Goal: Register for event/course

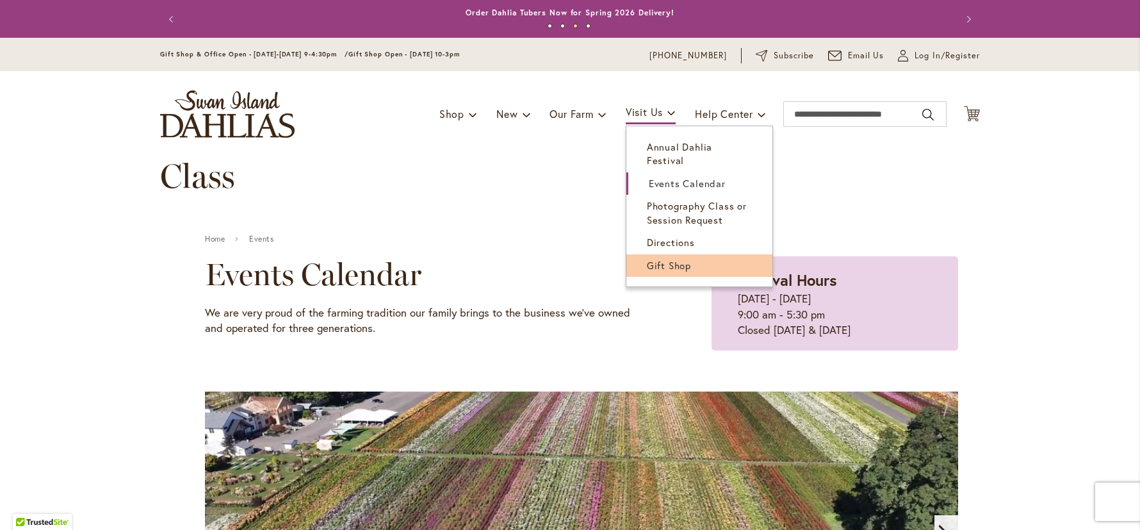
click at [665, 259] on span "Gift Shop" at bounding box center [669, 265] width 44 height 13
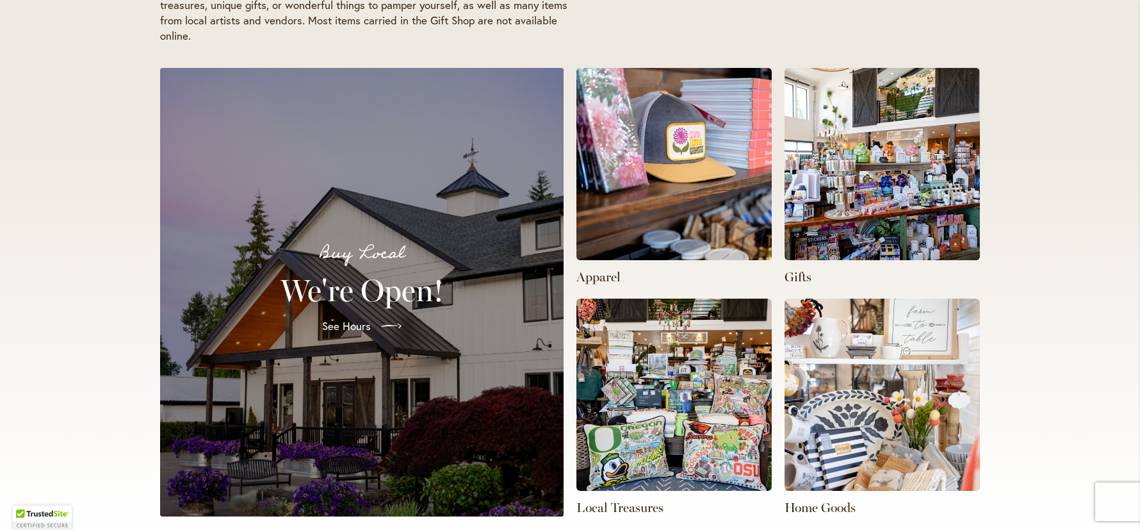
scroll to position [0, 377]
click at [663, 369] on img at bounding box center [673, 394] width 195 height 192
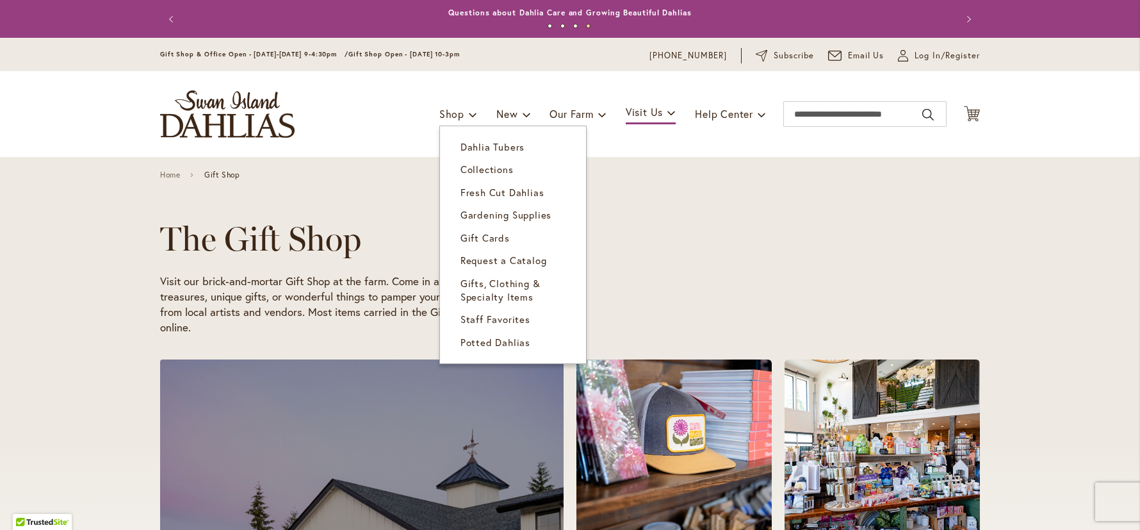
scroll to position [0, 0]
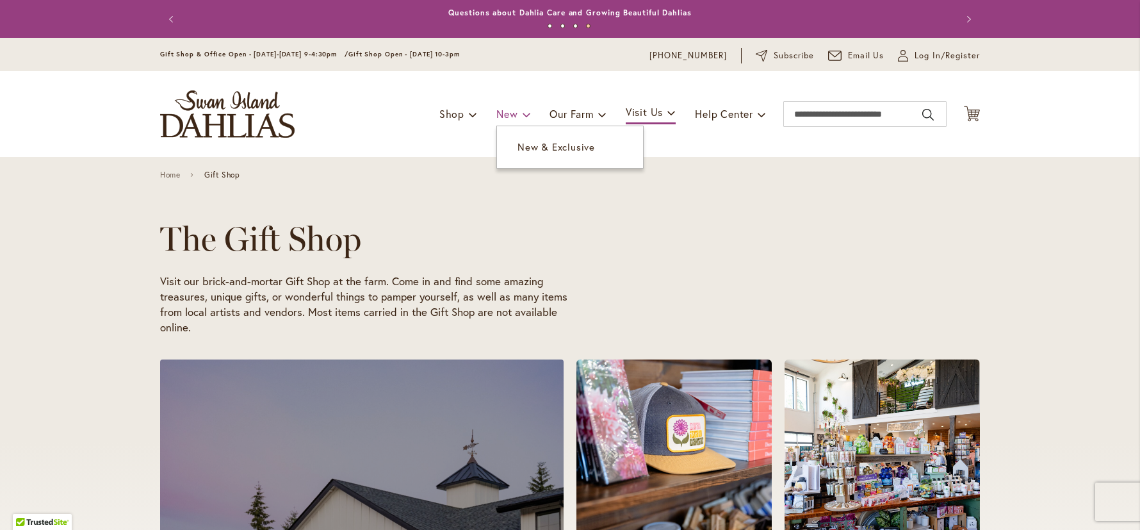
click at [514, 108] on link "New" at bounding box center [513, 114] width 34 height 24
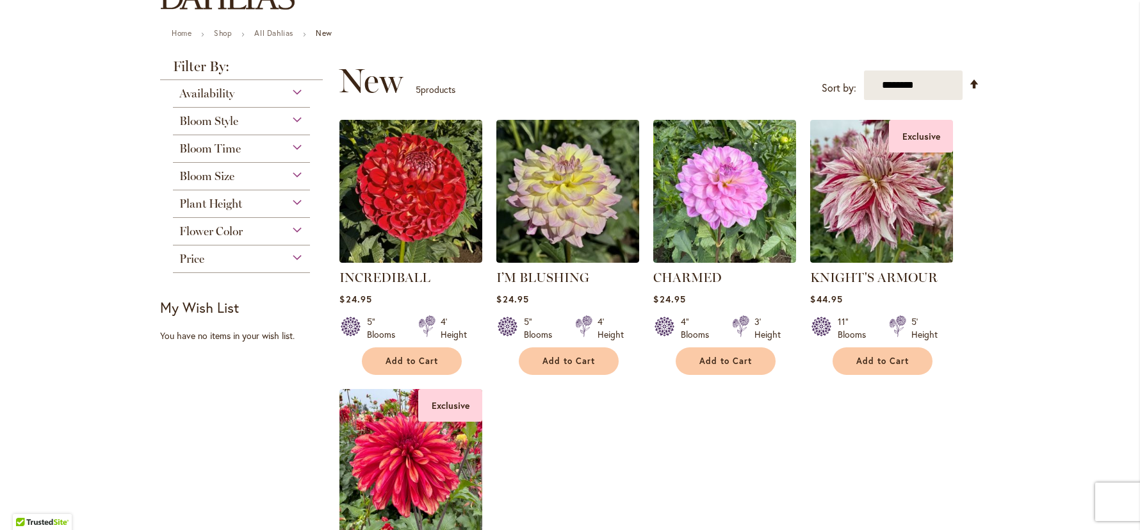
scroll to position [123, 0]
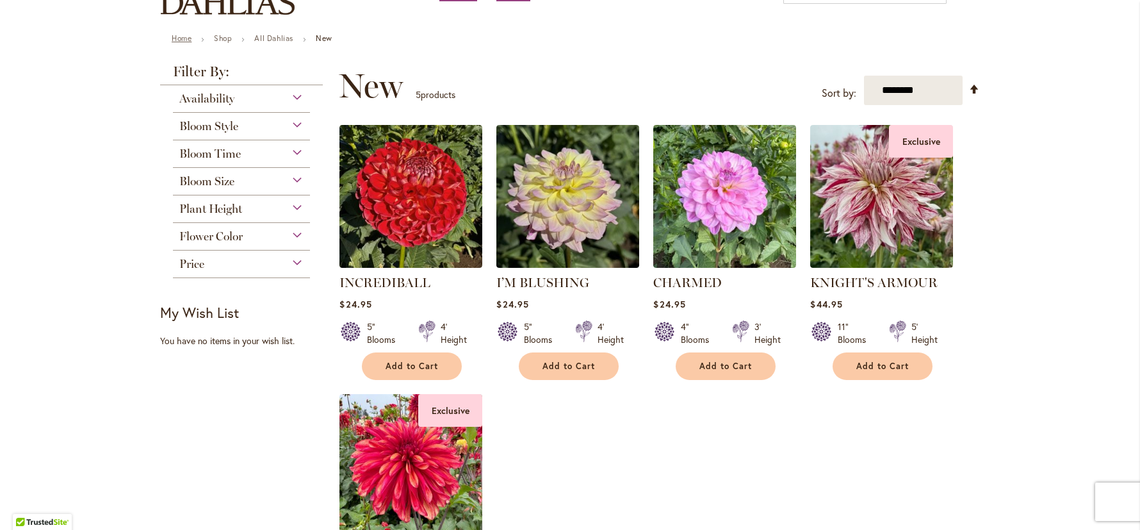
click at [179, 39] on link "Home" at bounding box center [182, 38] width 20 height 10
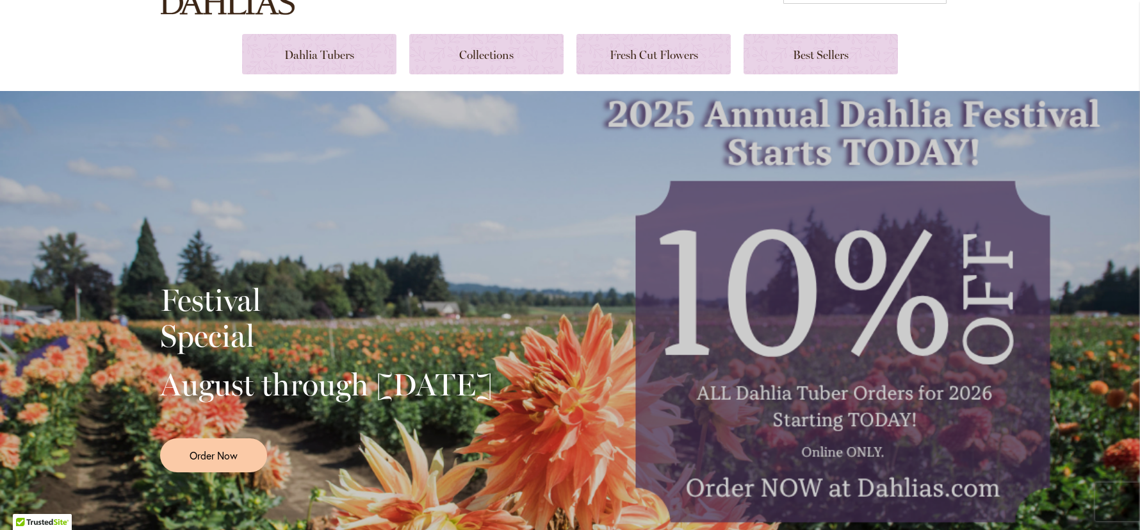
scroll to position [124, 0]
click at [204, 454] on link "Order Now" at bounding box center [213, 454] width 107 height 34
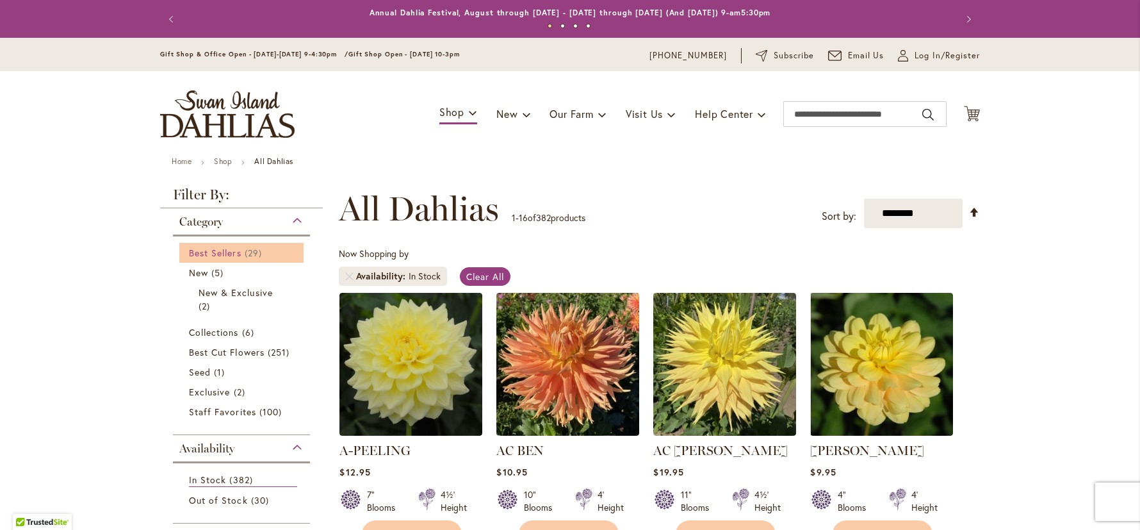
click at [218, 250] on span "Best Sellers" at bounding box center [215, 253] width 53 height 12
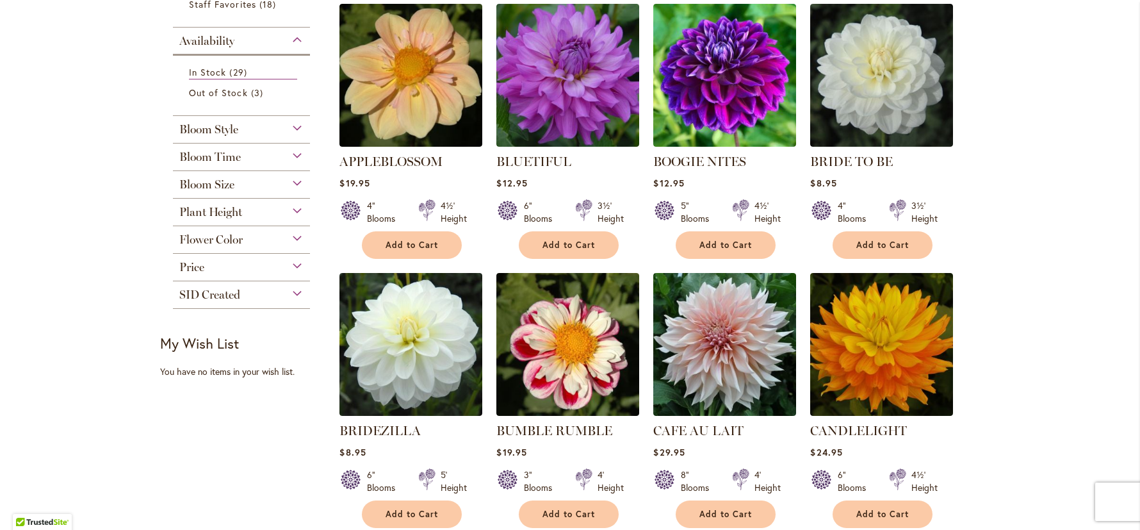
scroll to position [289, 0]
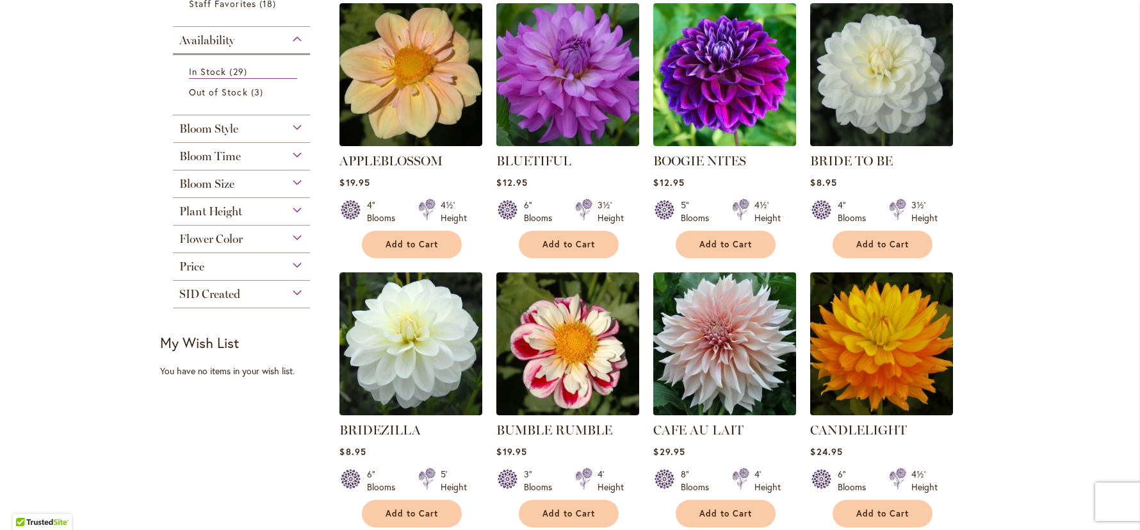
click at [720, 359] on img at bounding box center [725, 343] width 150 height 150
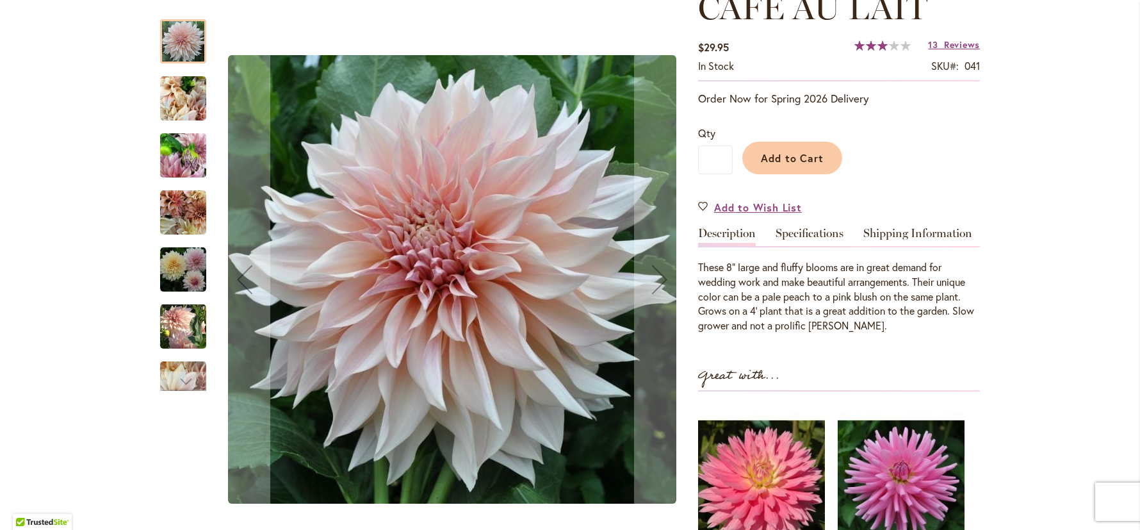
scroll to position [197, 0]
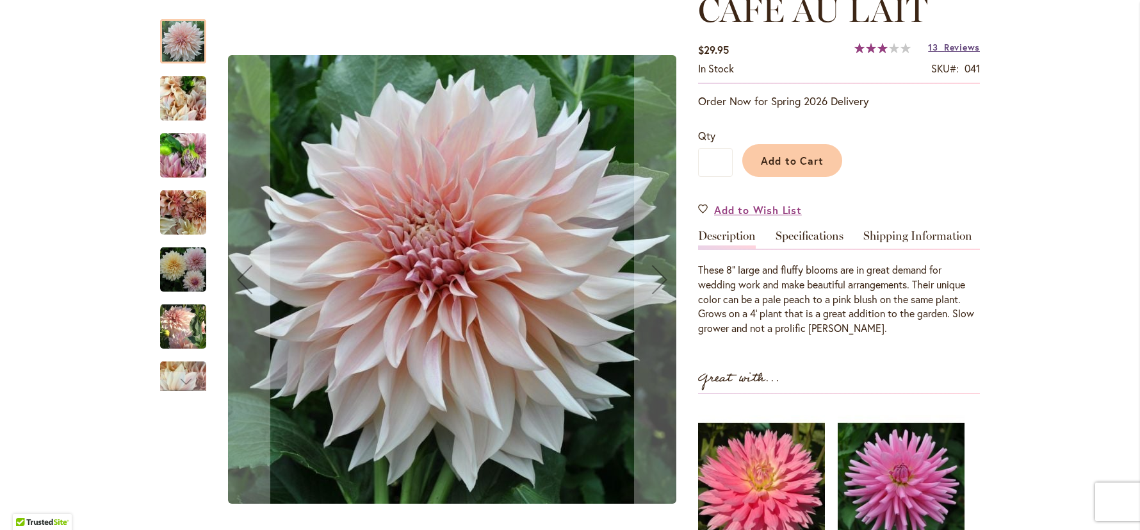
click at [954, 47] on span "Reviews" at bounding box center [962, 47] width 36 height 12
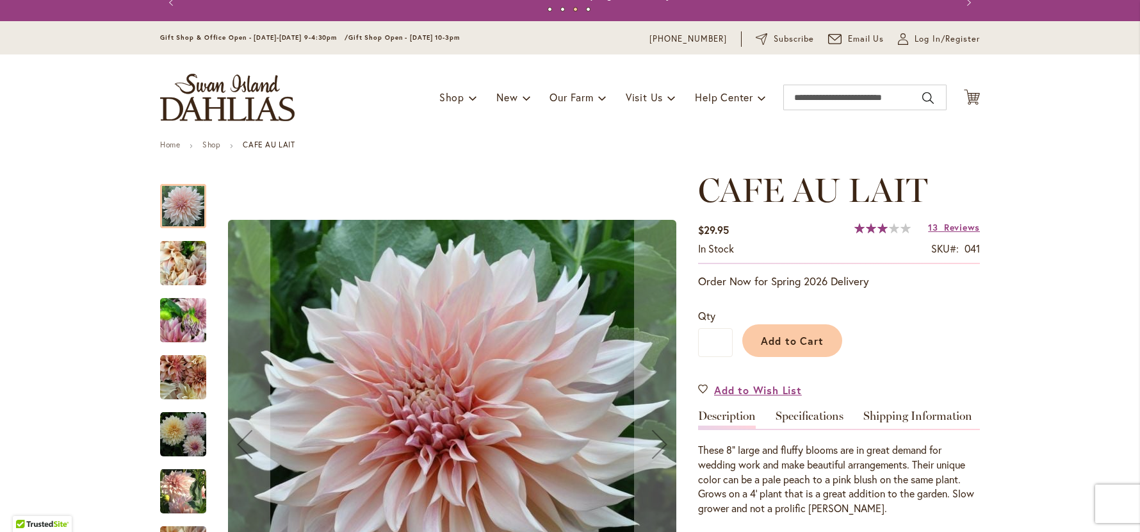
scroll to position [0, 0]
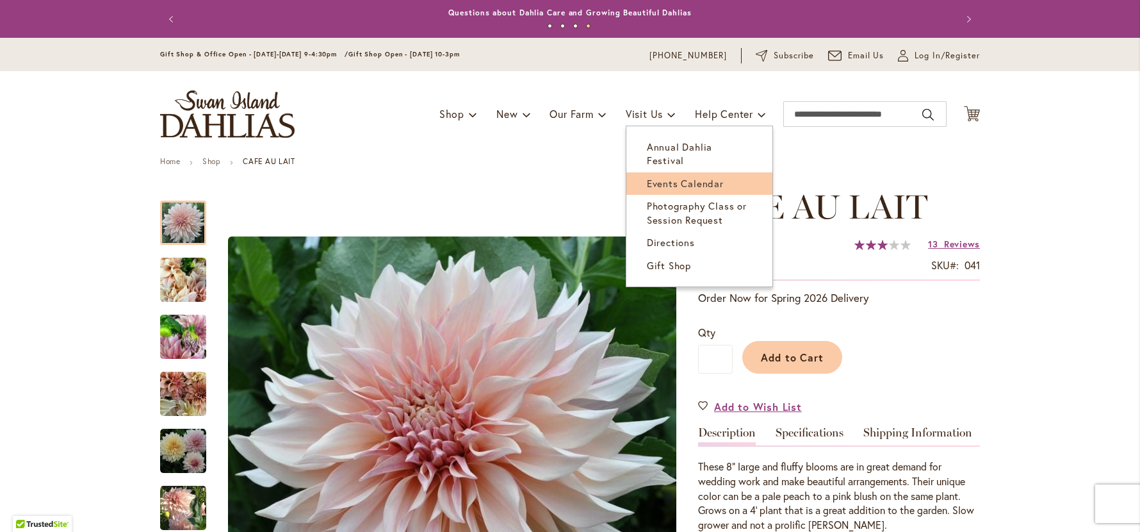
click at [653, 176] on link "Events Calendar" at bounding box center [699, 183] width 146 height 22
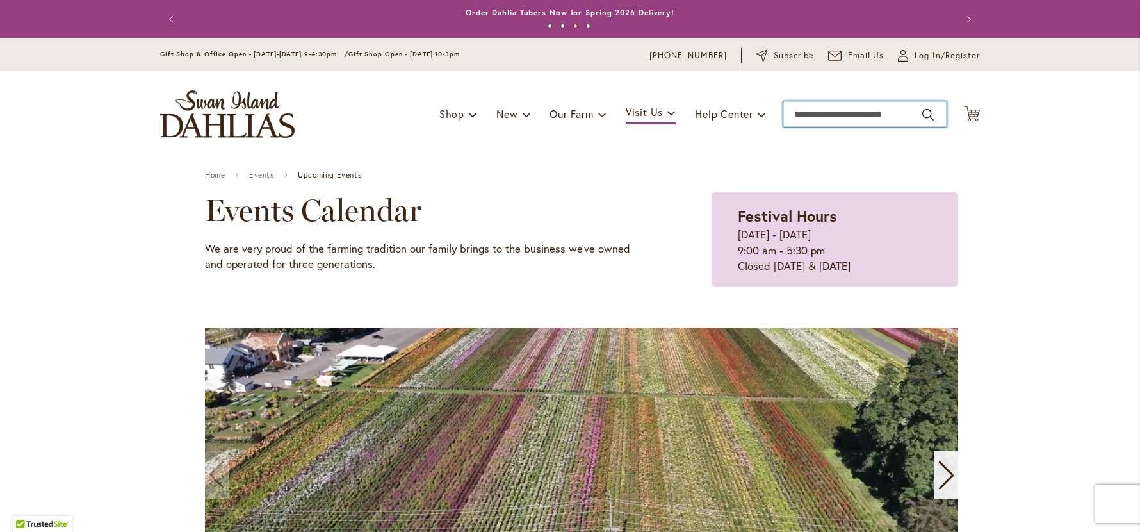
click at [816, 120] on input "Search" at bounding box center [864, 114] width 163 height 26
type input "****"
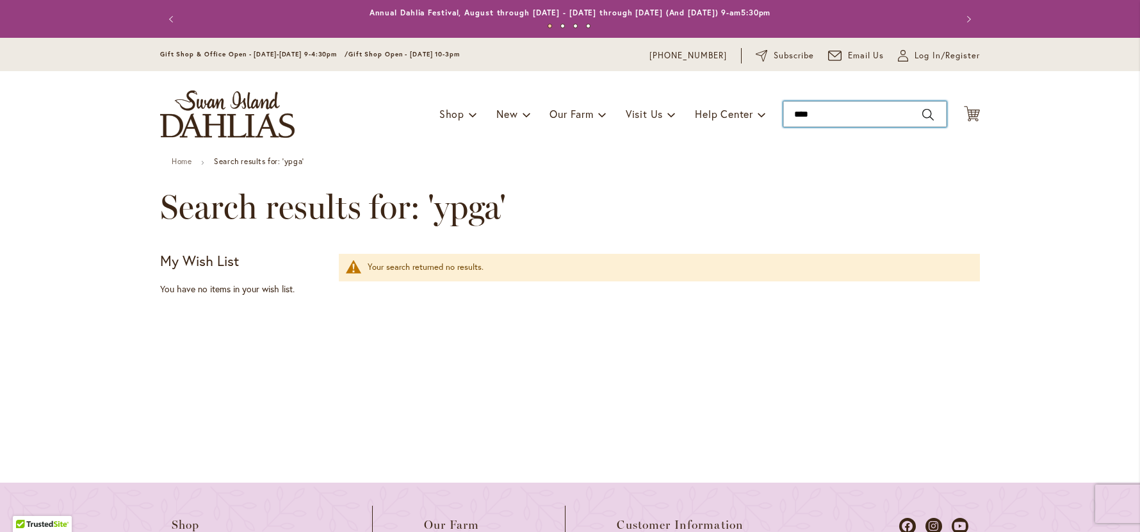
click at [837, 111] on input "****" at bounding box center [864, 114] width 163 height 26
type input "****"
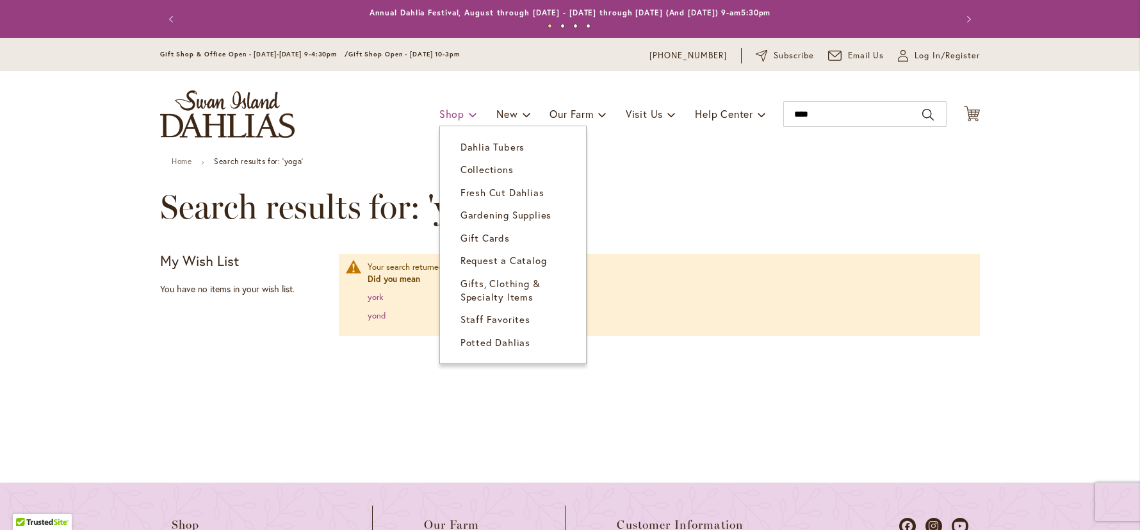
click at [454, 113] on span "Shop" at bounding box center [451, 113] width 25 height 13
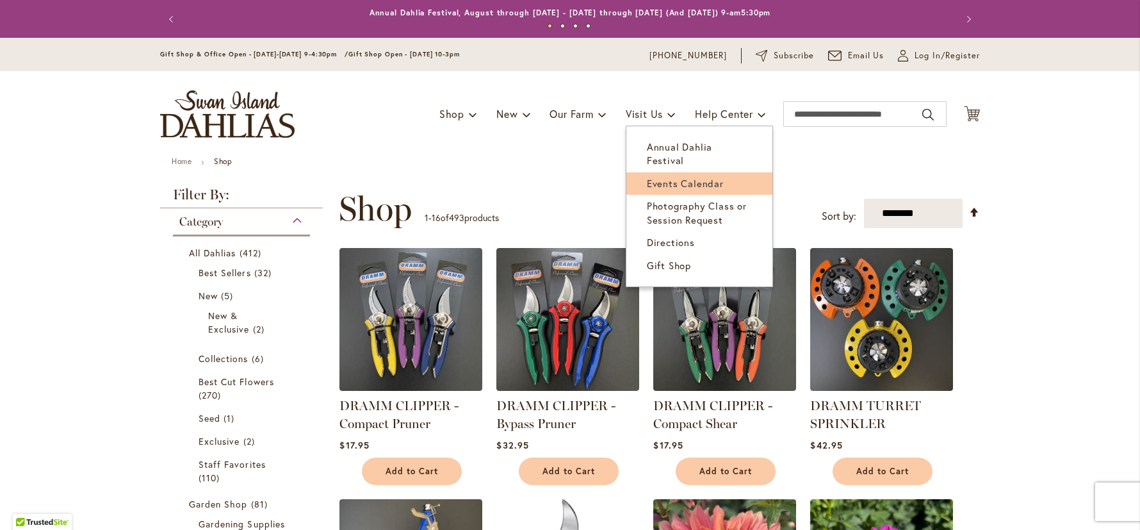
click at [647, 177] on span "Events Calendar" at bounding box center [685, 183] width 77 height 13
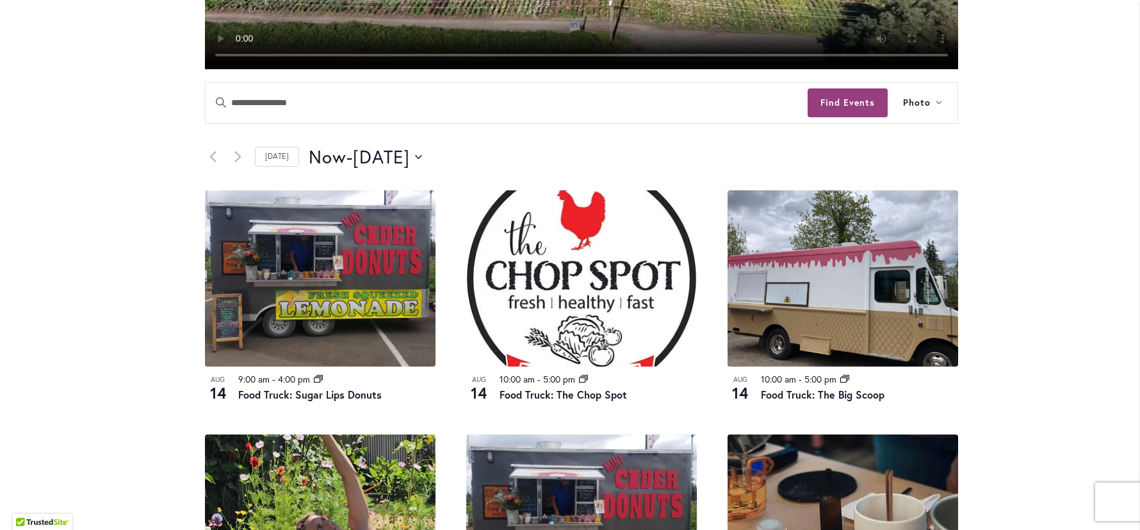
scroll to position [535, 0]
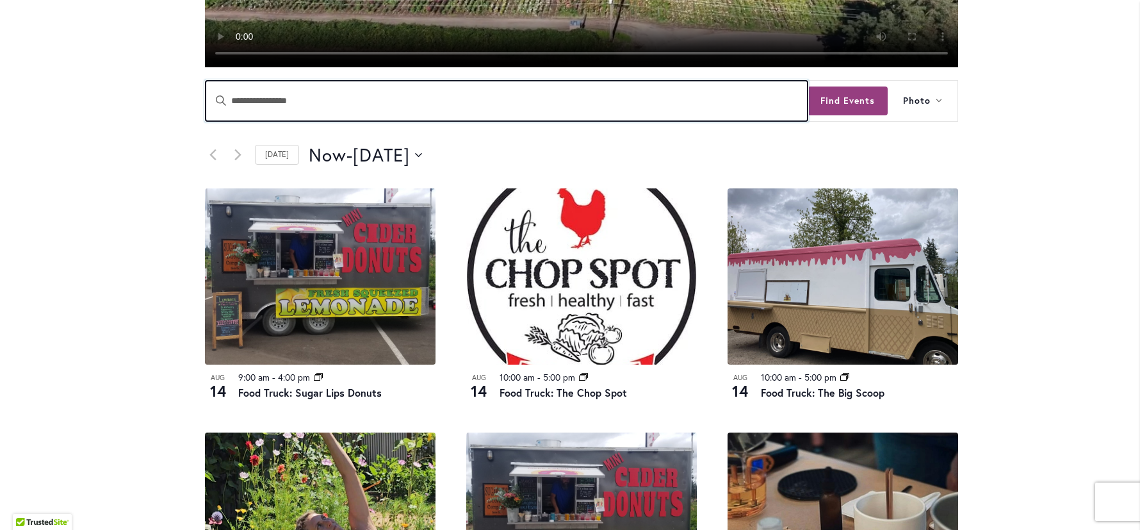
click at [628, 117] on input "Enter Keyword. Search for Events by Keyword." at bounding box center [507, 101] width 602 height 40
type input "****"
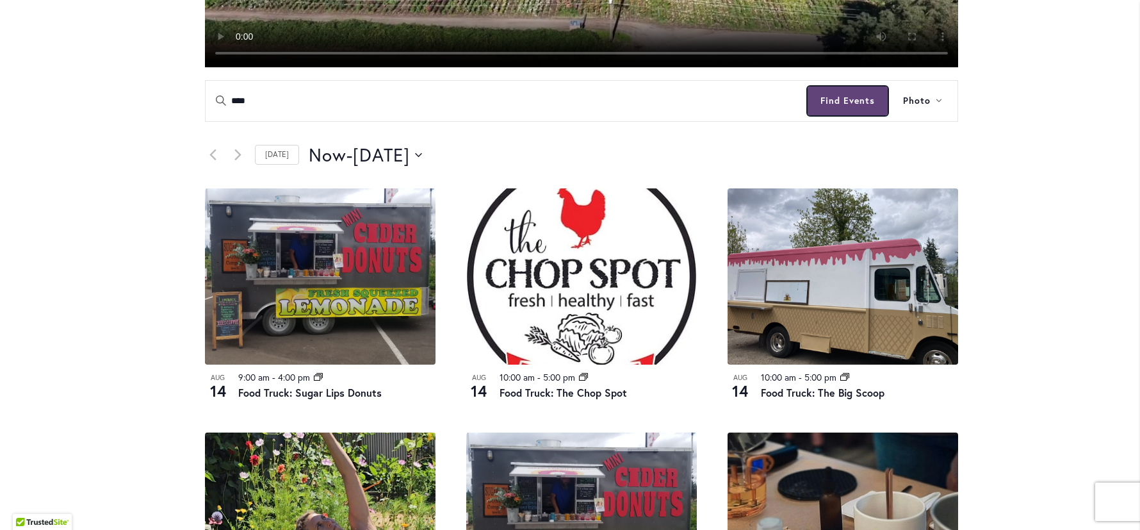
click at [839, 97] on button "Find Events" at bounding box center [848, 100] width 80 height 29
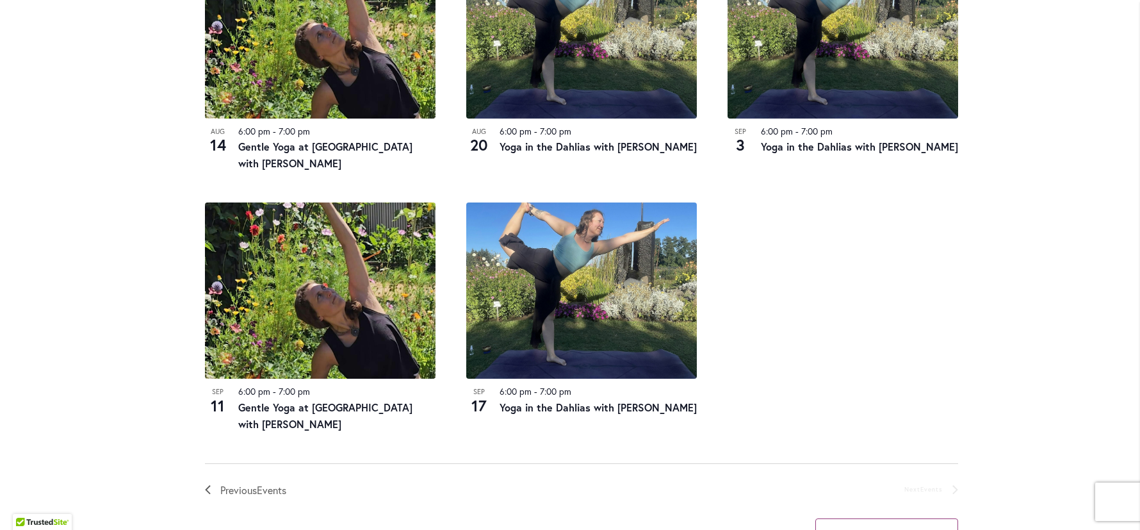
scroll to position [783, 0]
